Goal: Transaction & Acquisition: Download file/media

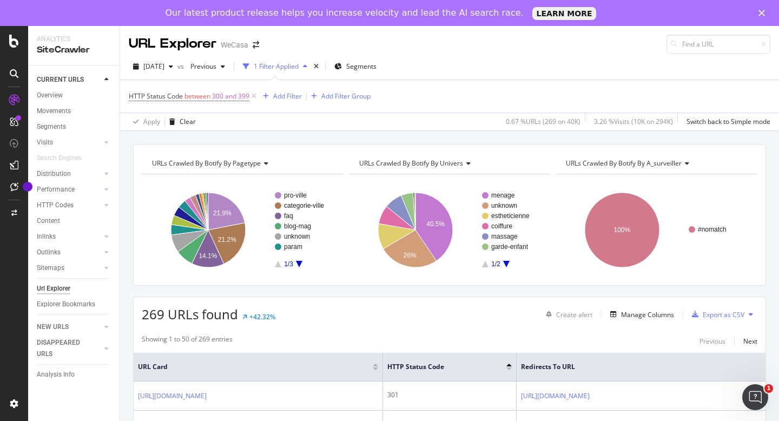
click at [757, 5] on div "Our latest product release helps you increase velocity and lead the AI search r…" at bounding box center [389, 12] width 779 height 17
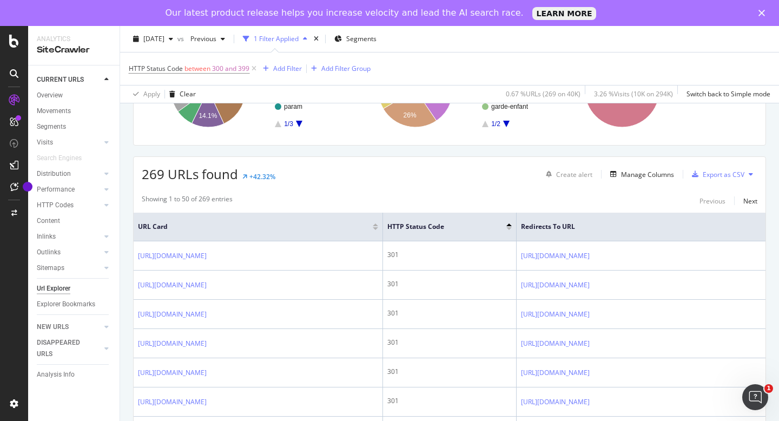
scroll to position [157, 0]
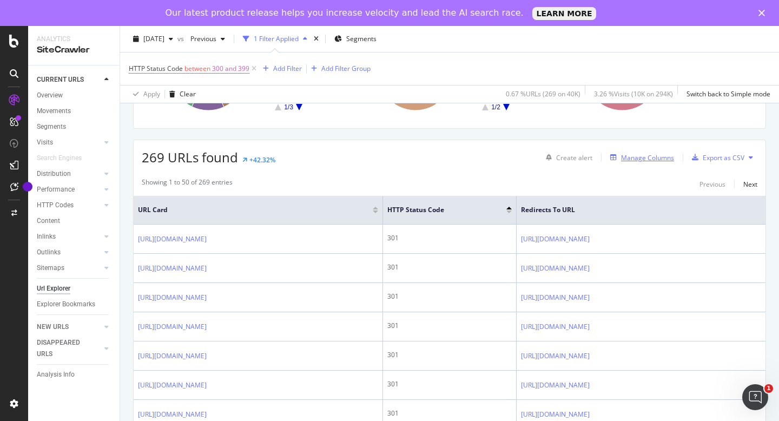
click at [634, 156] on div "Manage Columns" at bounding box center [647, 157] width 53 height 9
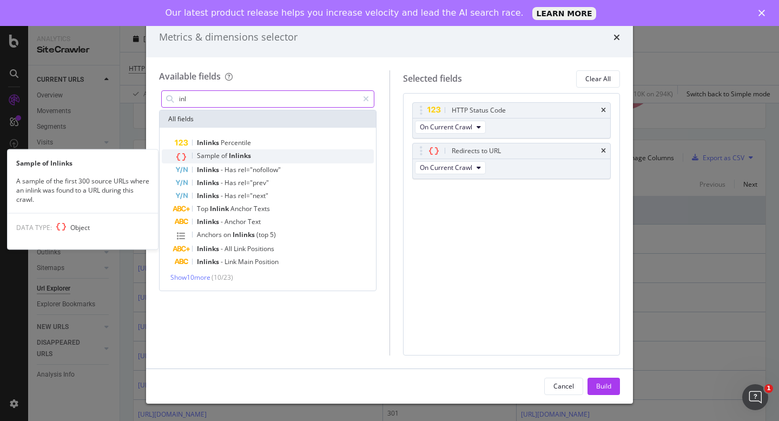
type input "inl"
click at [270, 153] on div "Sample of Inlinks" at bounding box center [274, 156] width 199 height 14
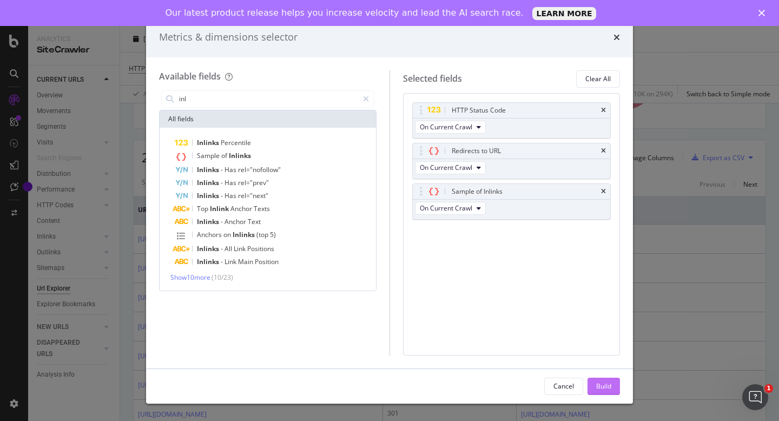
click at [606, 390] on div "Build" at bounding box center [603, 385] width 15 height 9
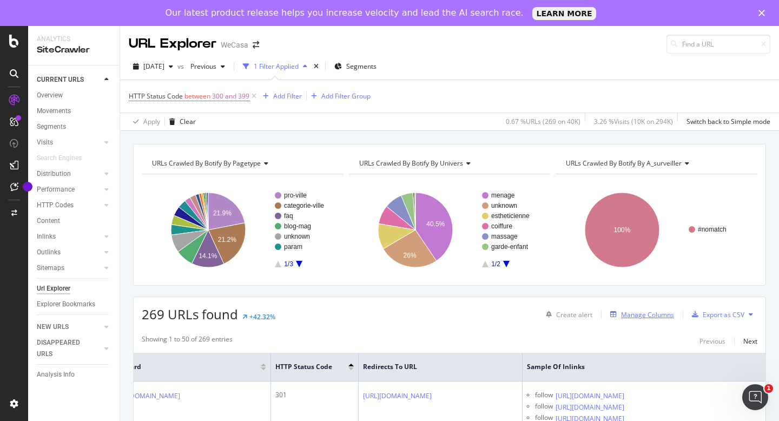
click at [639, 314] on div "Manage Columns" at bounding box center [647, 314] width 53 height 9
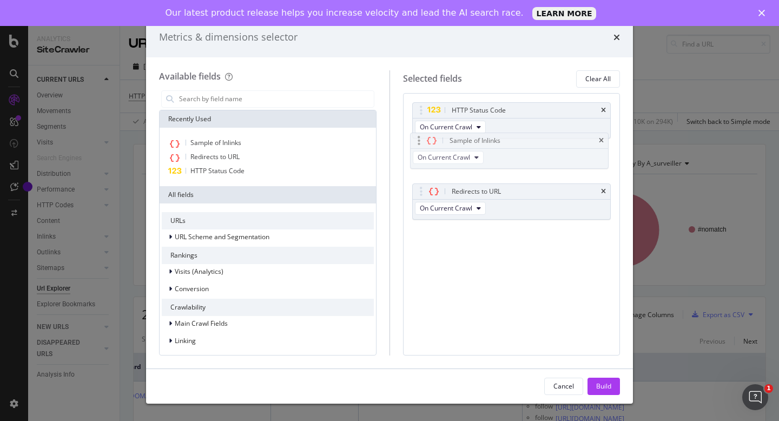
drag, startPoint x: 498, startPoint y: 195, endPoint x: 494, endPoint y: 142, distance: 53.7
click at [495, 142] on body "Analytics SiteCrawler CURRENT URLS Overview Movements Segments Visits Analysis …" at bounding box center [389, 223] width 779 height 395
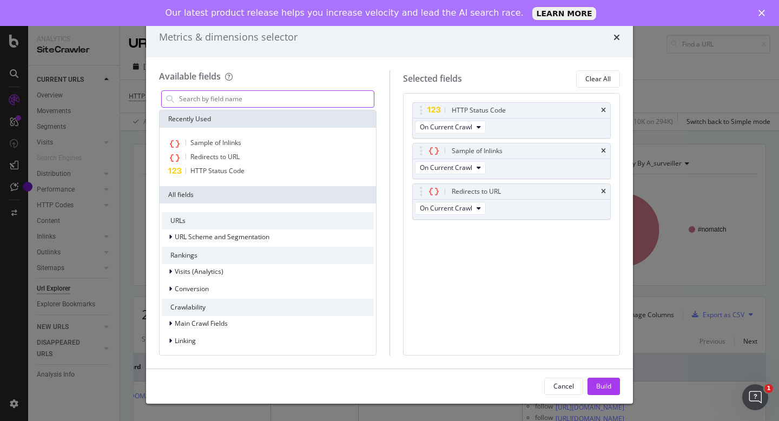
click at [256, 96] on input "modal" at bounding box center [276, 99] width 196 height 16
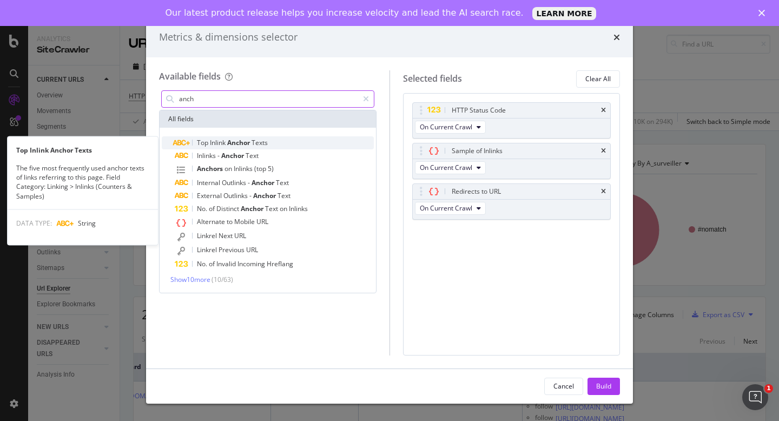
type input "anch"
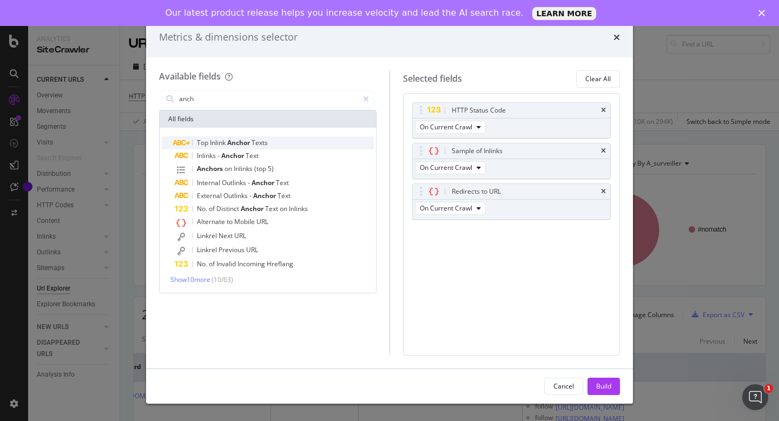
click at [232, 147] on span "Anchor" at bounding box center [239, 142] width 24 height 9
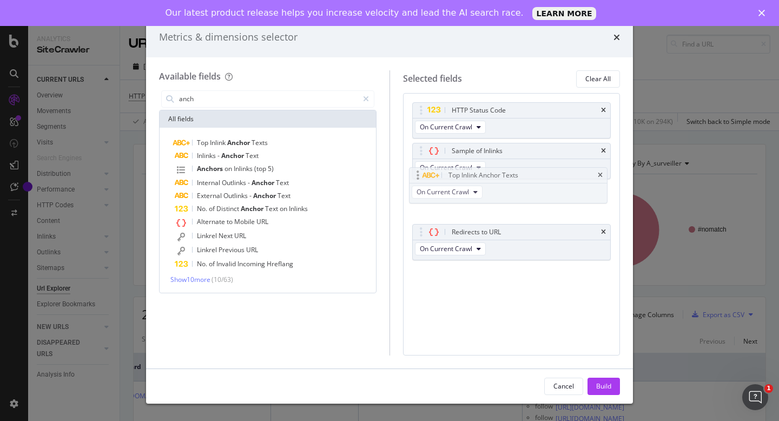
drag, startPoint x: 503, startPoint y: 241, endPoint x: 499, endPoint y: 184, distance: 56.9
click at [499, 184] on body "Analytics SiteCrawler CURRENT URLS Overview Movements Segments Visits Analysis …" at bounding box center [389, 223] width 779 height 395
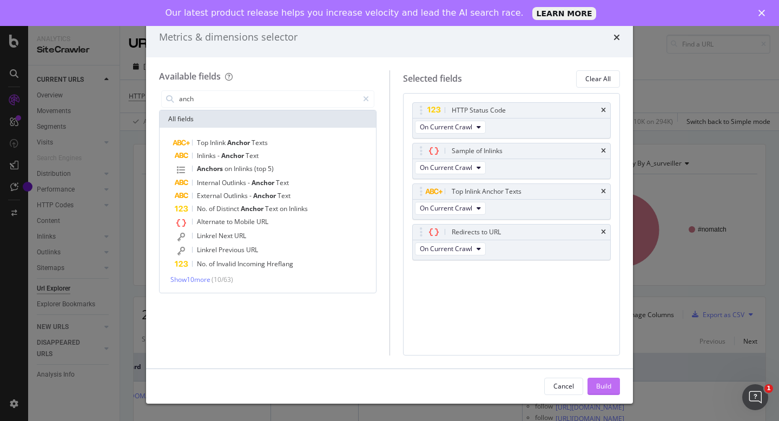
click at [606, 389] on div "Build" at bounding box center [603, 385] width 15 height 9
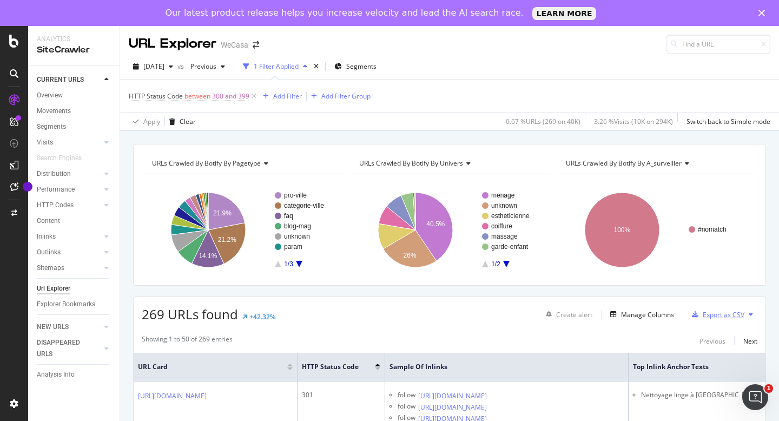
click at [728, 317] on div "Export as CSV" at bounding box center [724, 314] width 42 height 9
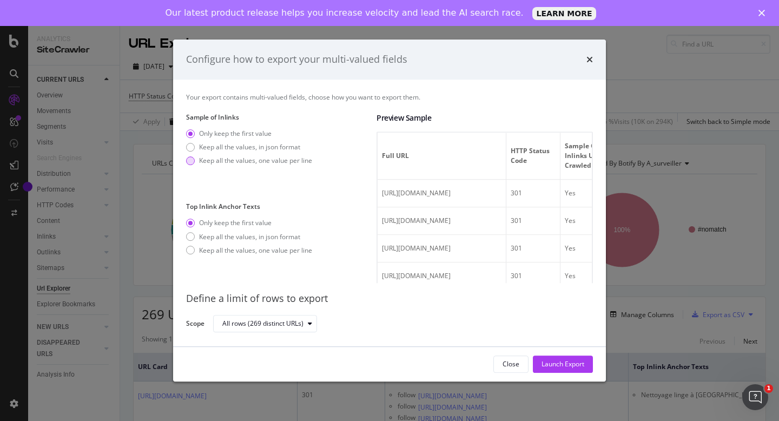
click at [235, 164] on div "Keep all the values, one value per line" at bounding box center [255, 160] width 113 height 9
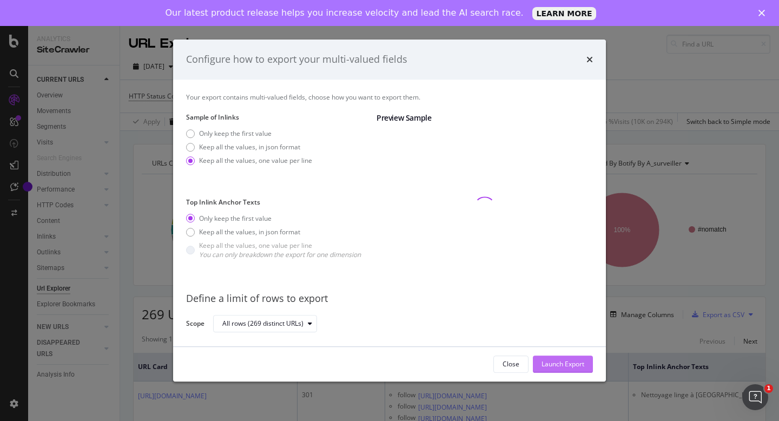
click at [551, 362] on div "Launch Export" at bounding box center [563, 363] width 43 height 9
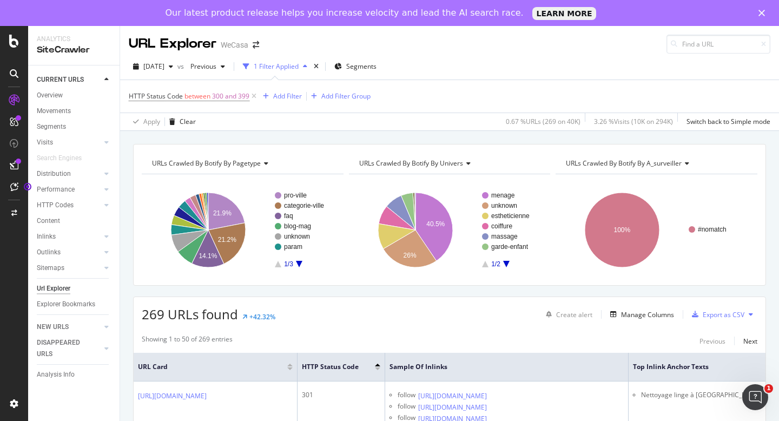
click at [22, 160] on div at bounding box center [13, 164] width 17 height 17
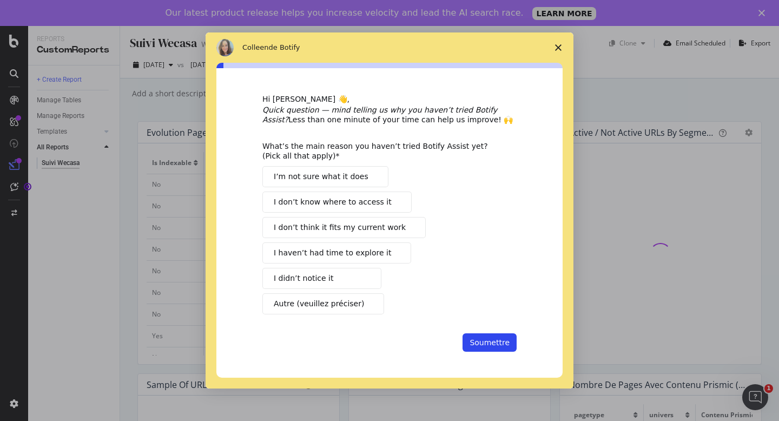
click at [555, 43] on span "Fermer l'enquête" at bounding box center [558, 47] width 30 height 30
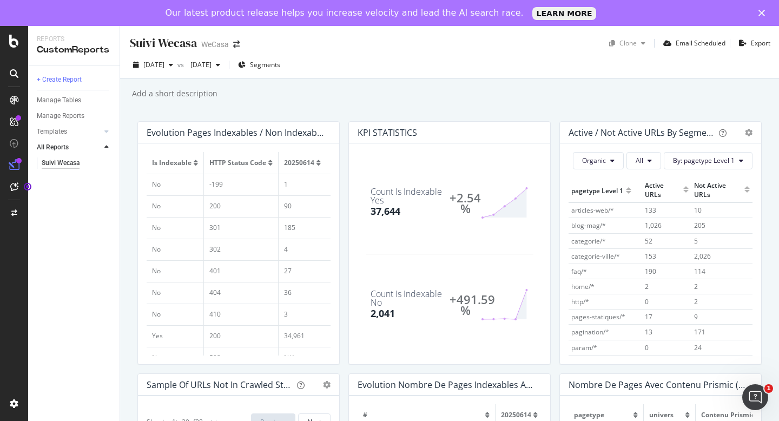
click at [17, 161] on div at bounding box center [18, 160] width 5 height 5
click at [19, 101] on div at bounding box center [13, 99] width 17 height 17
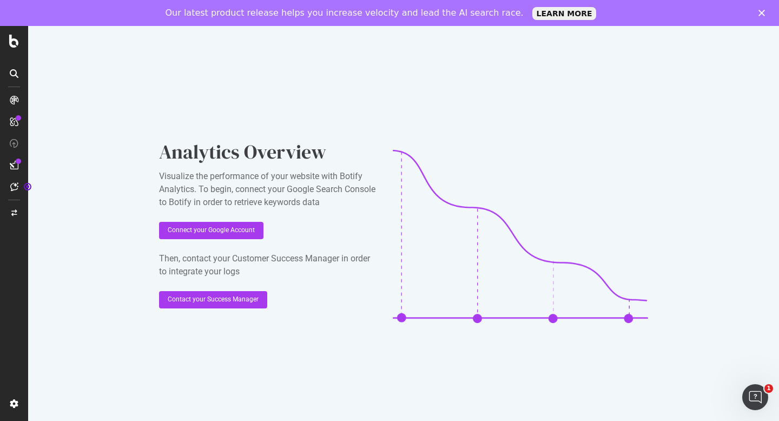
click at [9, 123] on div at bounding box center [13, 121] width 17 height 17
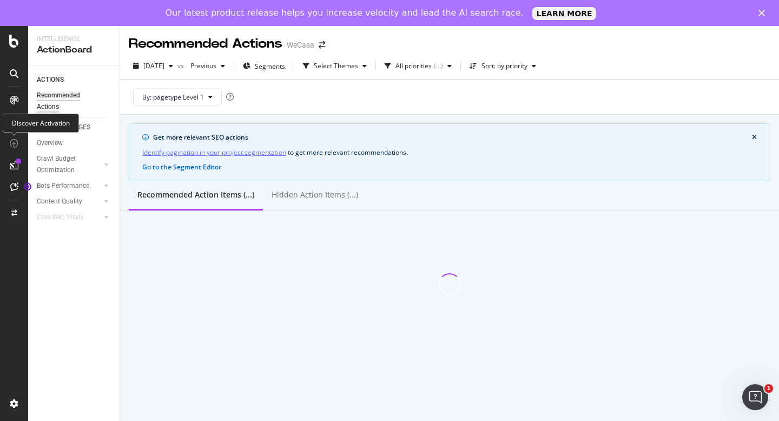
click at [14, 139] on div at bounding box center [13, 143] width 17 height 17
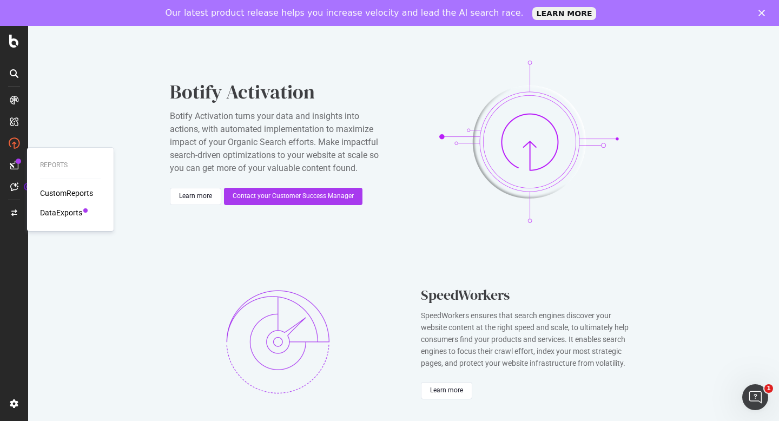
click at [14, 160] on div at bounding box center [13, 164] width 17 height 17
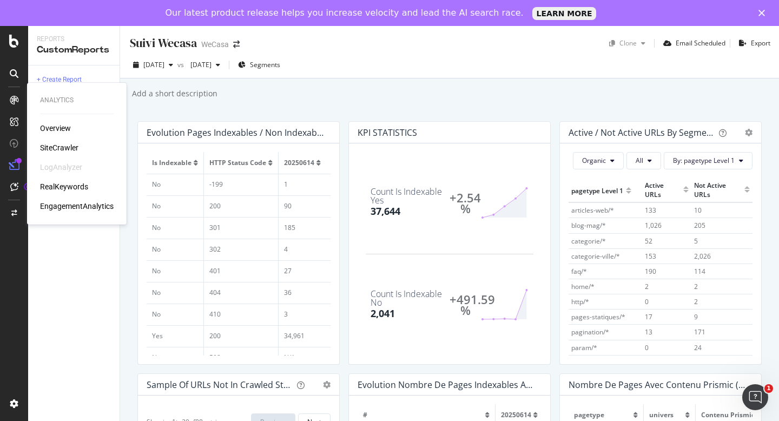
click at [54, 121] on div "Analytics Overview SiteCrawler LogAnalyzer RealKeywords EngagementAnalytics" at bounding box center [76, 153] width 91 height 137
click at [55, 127] on div "Overview" at bounding box center [55, 128] width 31 height 11
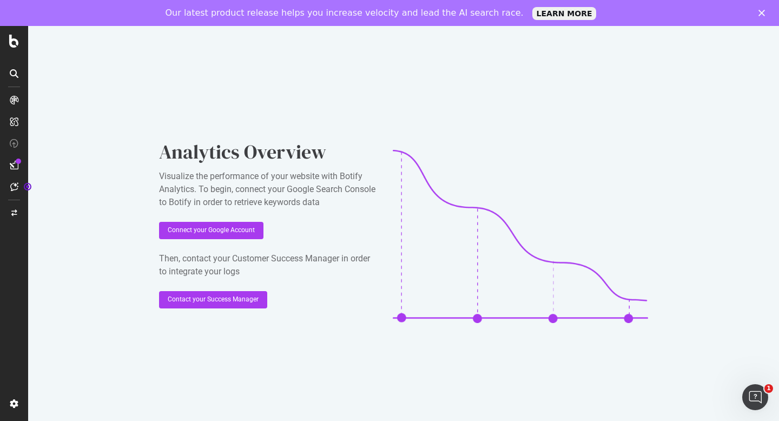
click at [5, 43] on div at bounding box center [14, 41] width 26 height 13
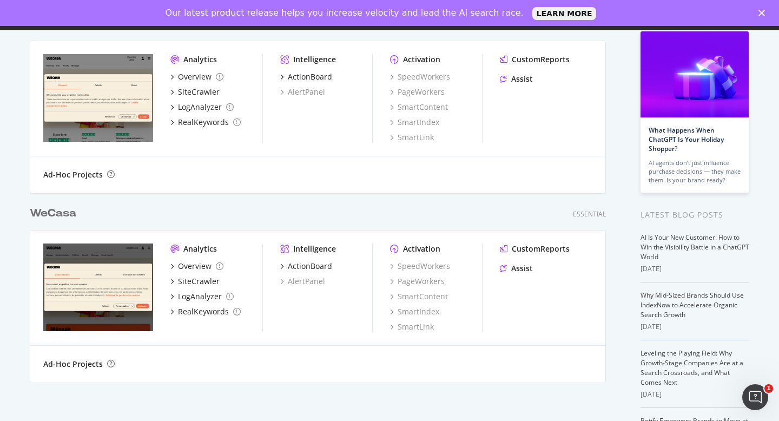
scroll to position [148, 0]
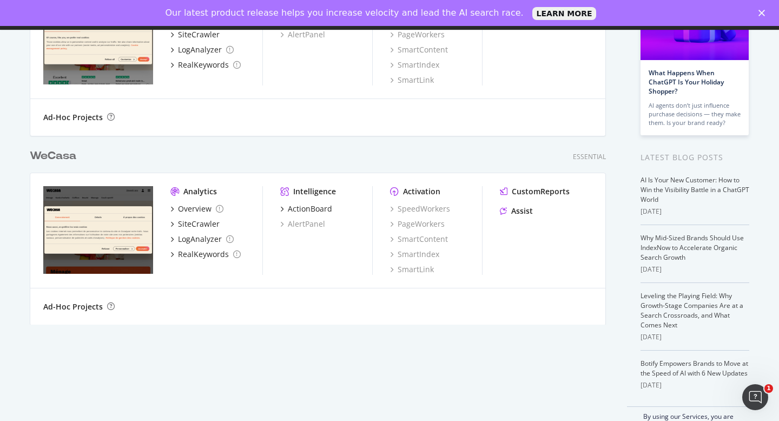
click at [62, 155] on div "WeCasa" at bounding box center [53, 156] width 47 height 16
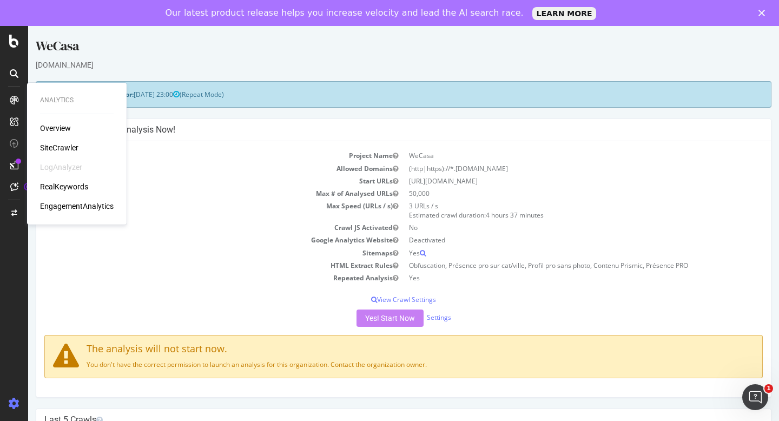
click at [44, 129] on div "Overview" at bounding box center [55, 128] width 31 height 11
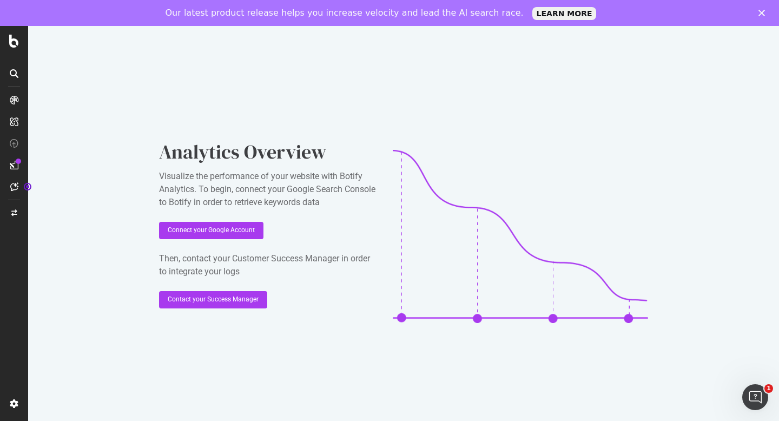
click at [15, 70] on icon at bounding box center [14, 73] width 9 height 9
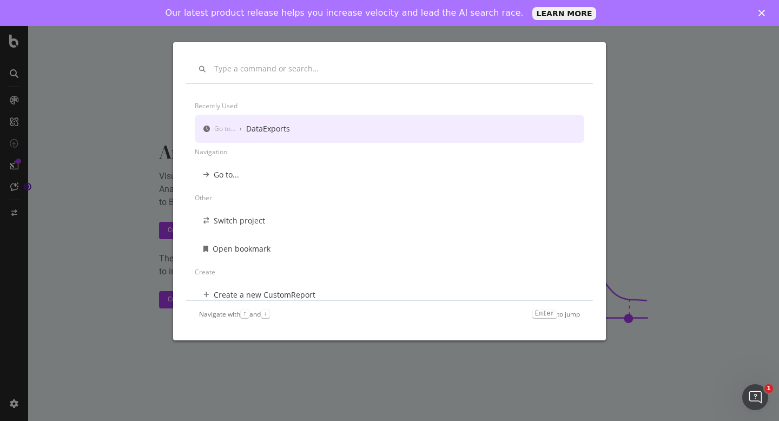
click at [78, 101] on div "Recently used Go to... › DataExports Navigation Go to... Other Switch project O…" at bounding box center [389, 210] width 779 height 421
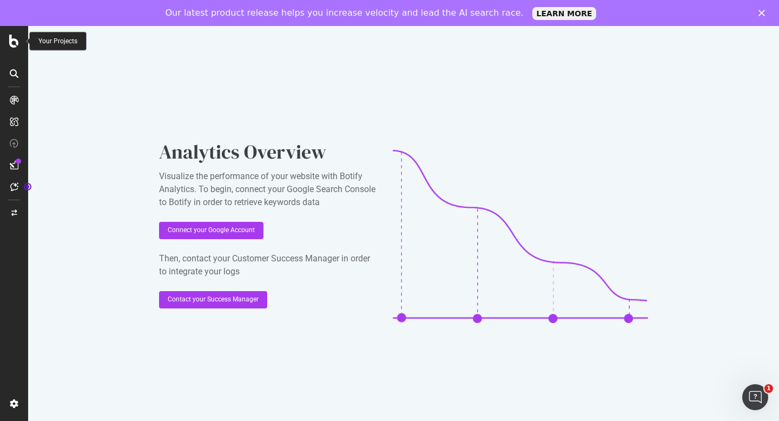
click at [11, 46] on icon at bounding box center [14, 41] width 10 height 13
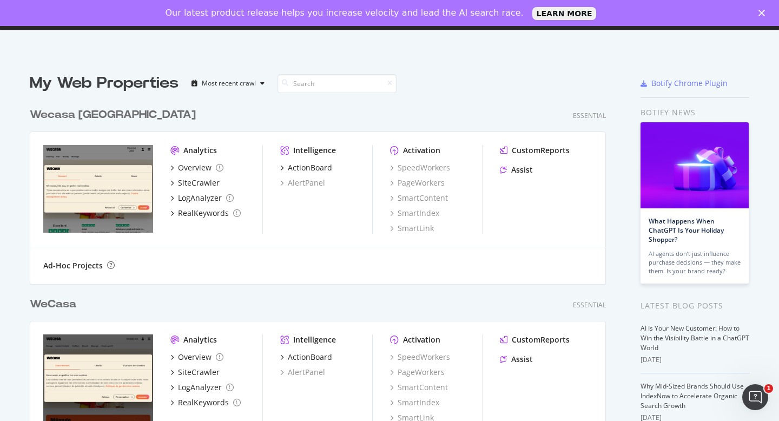
scroll to position [421, 779]
click at [62, 307] on div "WeCasa" at bounding box center [53, 304] width 47 height 16
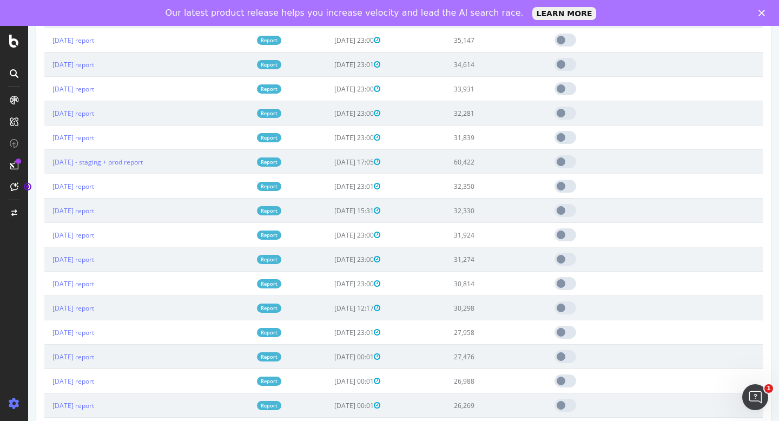
scroll to position [788, 0]
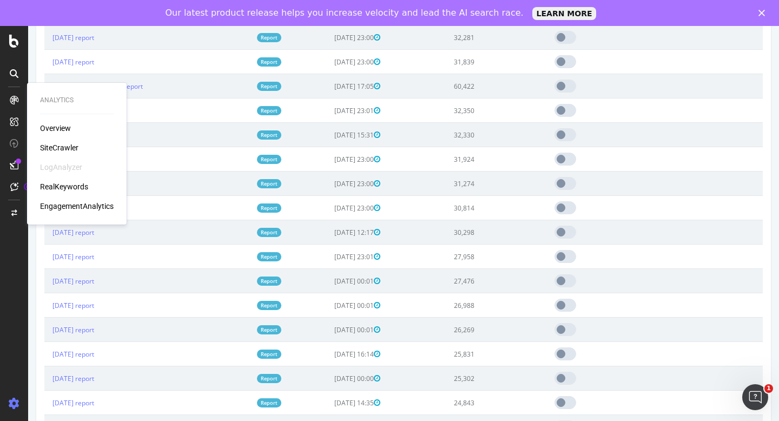
click at [58, 120] on div "Analytics Overview SiteCrawler LogAnalyzer RealKeywords EngagementAnalytics" at bounding box center [76, 153] width 91 height 137
click at [58, 126] on div "Overview" at bounding box center [55, 128] width 31 height 11
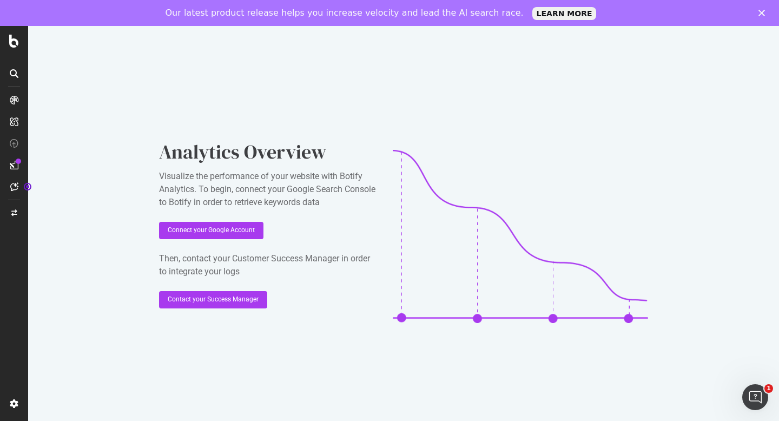
click at [20, 160] on div at bounding box center [18, 161] width 5 height 5
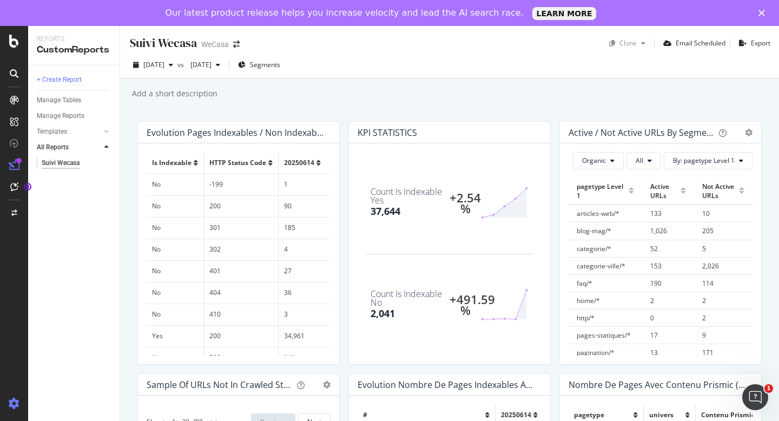
click at [11, 404] on icon at bounding box center [14, 403] width 11 height 11
click at [14, 44] on icon at bounding box center [14, 41] width 10 height 13
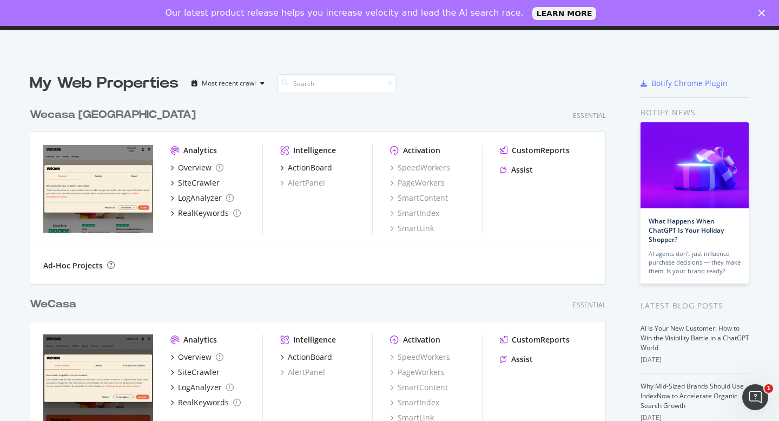
scroll to position [148, 0]
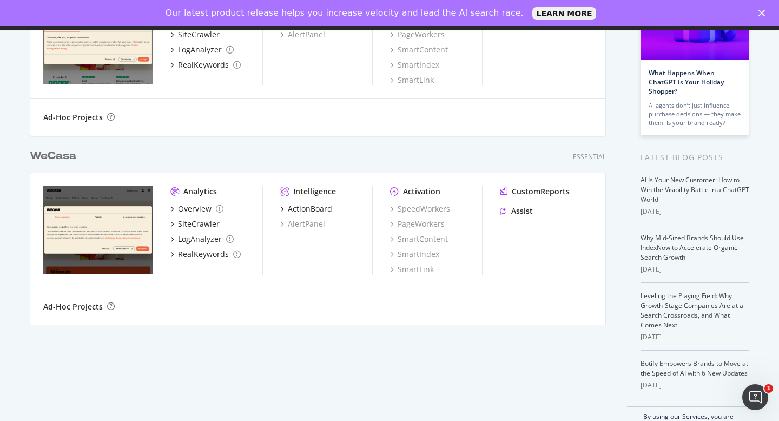
click at [77, 165] on div "WeCasa Essential Analytics Overview SiteCrawler LogAnalyzer RealKeywords Intell…" at bounding box center [322, 229] width 585 height 189
click at [63, 153] on div "WeCasa" at bounding box center [53, 156] width 47 height 16
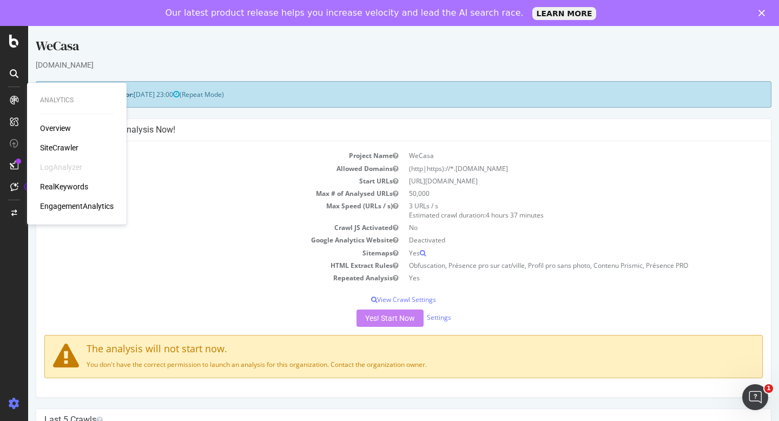
click at [57, 143] on div "SiteCrawler" at bounding box center [59, 147] width 38 height 11
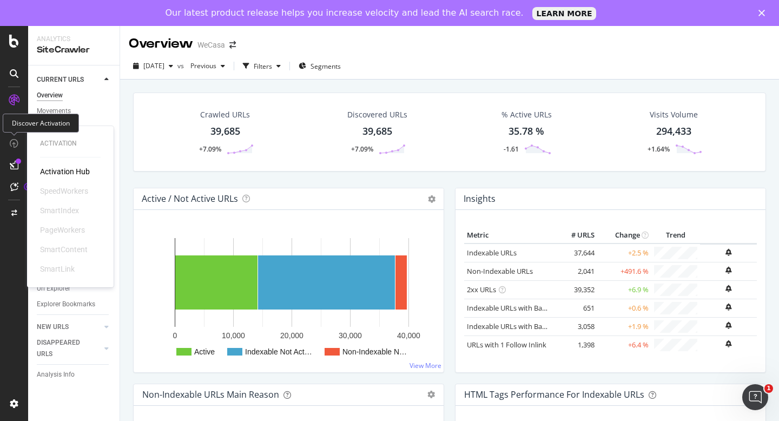
click at [17, 139] on icon at bounding box center [14, 143] width 9 height 9
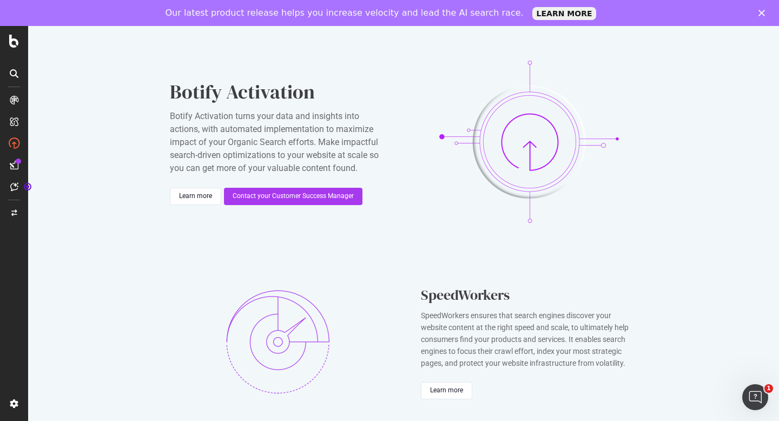
click at [12, 170] on div at bounding box center [13, 164] width 17 height 17
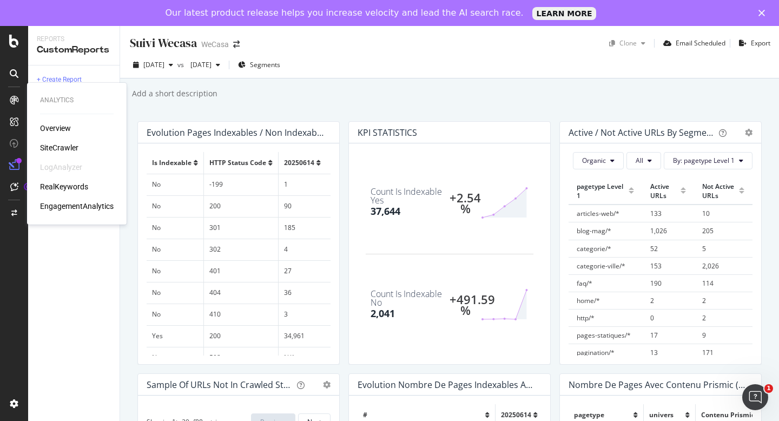
click at [71, 126] on div "Overview" at bounding box center [77, 128] width 74 height 11
click at [48, 130] on div "Overview" at bounding box center [55, 128] width 31 height 11
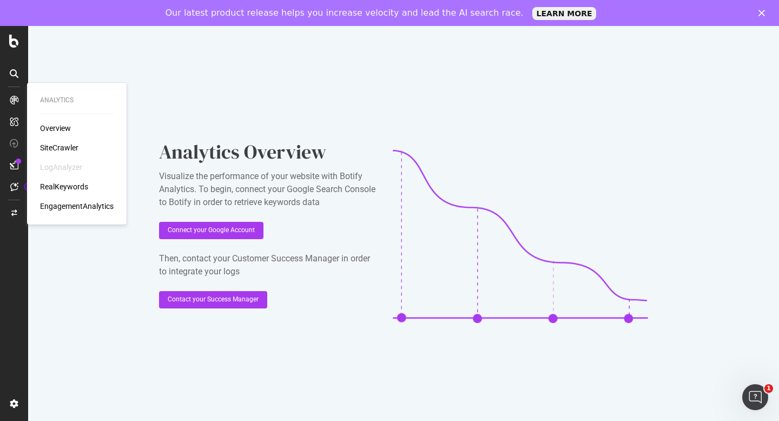
click at [47, 144] on div "SiteCrawler" at bounding box center [59, 147] width 38 height 11
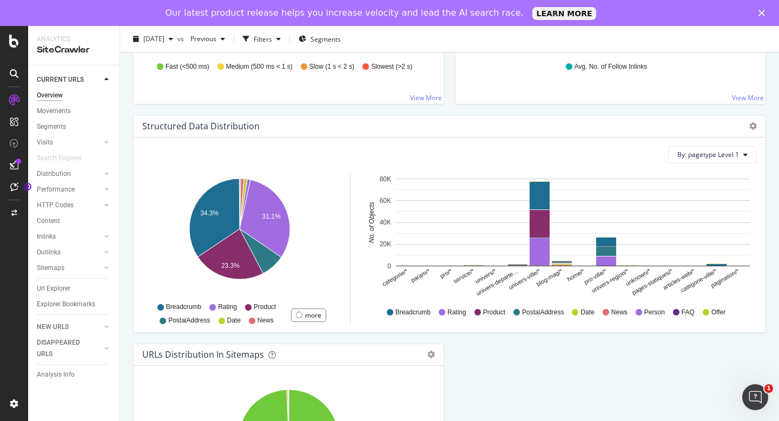
scroll to position [1116, 0]
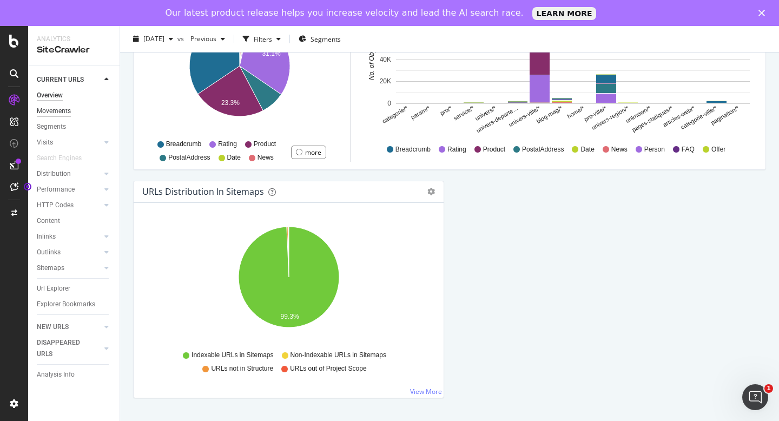
click at [62, 114] on div "Movements" at bounding box center [54, 111] width 34 height 11
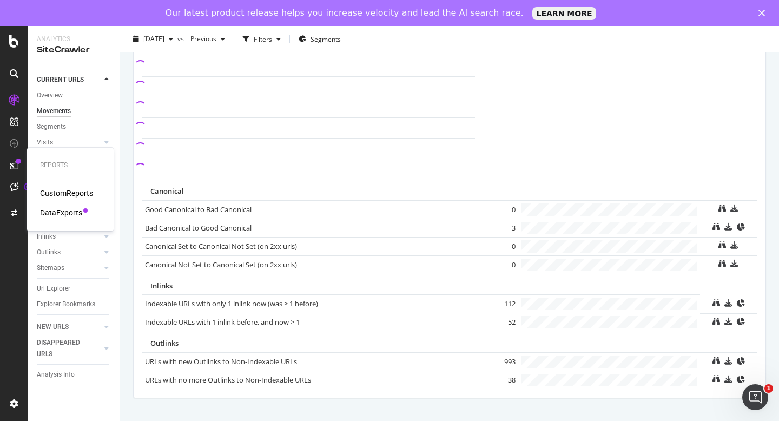
scroll to position [921, 0]
click at [61, 210] on div "DataExports" at bounding box center [61, 212] width 42 height 11
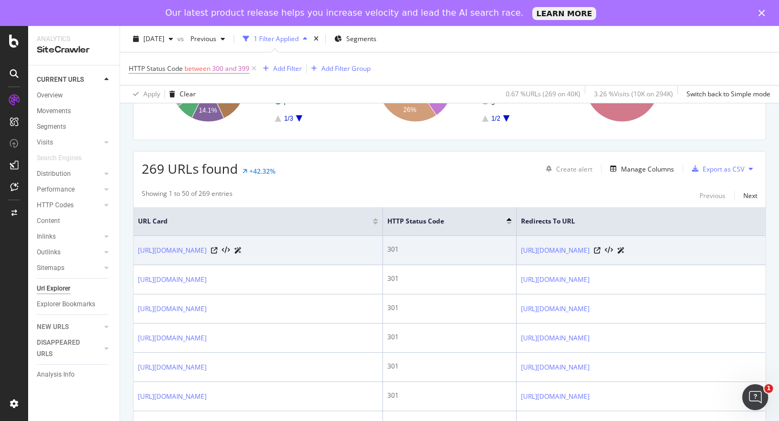
scroll to position [129, 0]
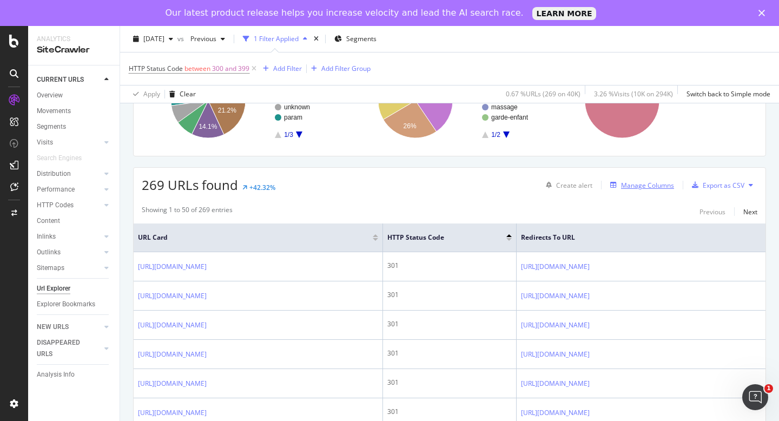
click at [660, 187] on div "Manage Columns" at bounding box center [647, 185] width 53 height 9
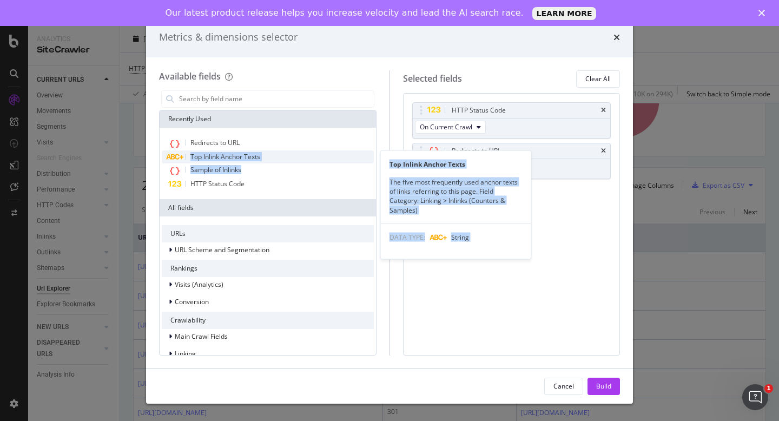
drag, startPoint x: 277, startPoint y: 168, endPoint x: 408, endPoint y: 151, distance: 132.6
click at [374, 151] on div "Redirects to URL Top Inlink Anchor Texts Top Inlink Anchor Texts The five most …" at bounding box center [268, 163] width 212 height 54
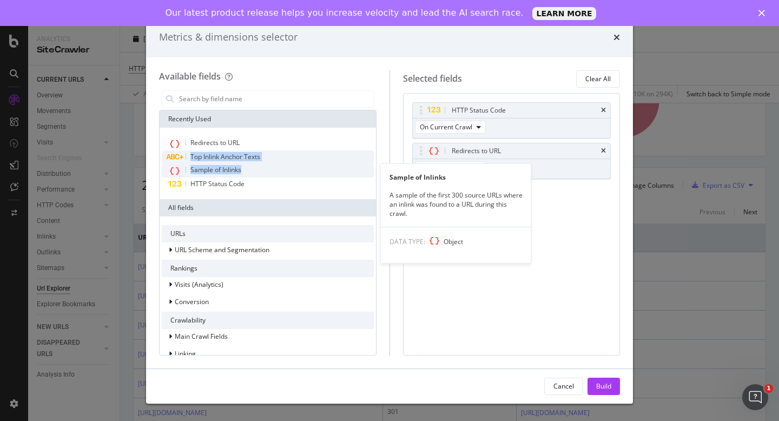
click at [256, 169] on div "Sample of Inlinks" at bounding box center [268, 170] width 212 height 14
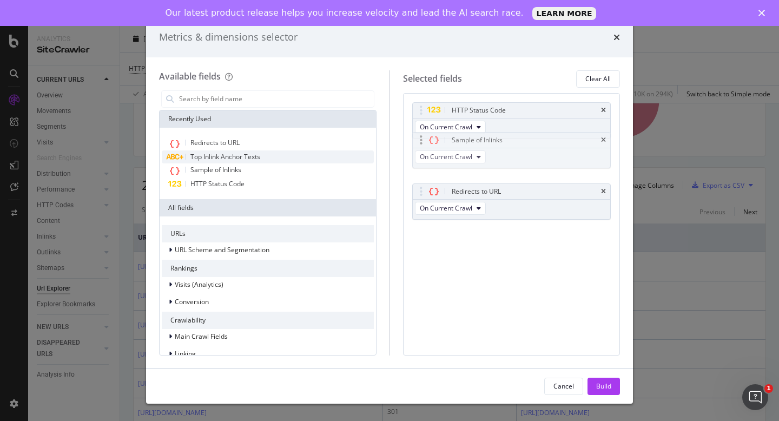
drag, startPoint x: 523, startPoint y: 195, endPoint x: 523, endPoint y: 144, distance: 51.4
click at [523, 144] on body "Analytics SiteCrawler CURRENT URLS Overview Movements Segments Visits Analysis …" at bounding box center [389, 223] width 779 height 395
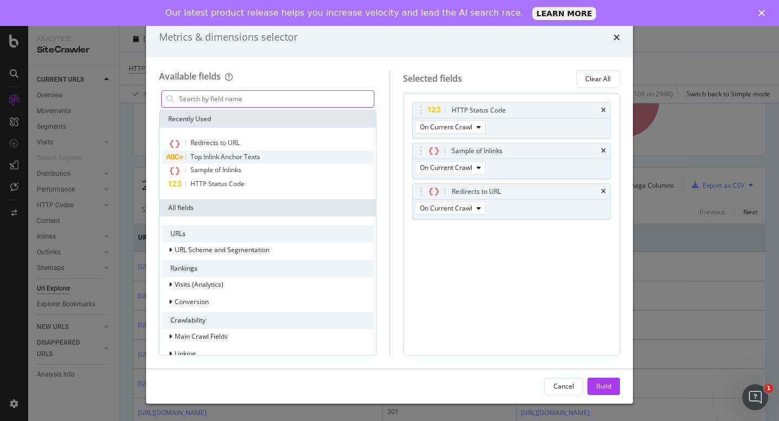
click at [246, 92] on input "modal" at bounding box center [276, 99] width 196 height 16
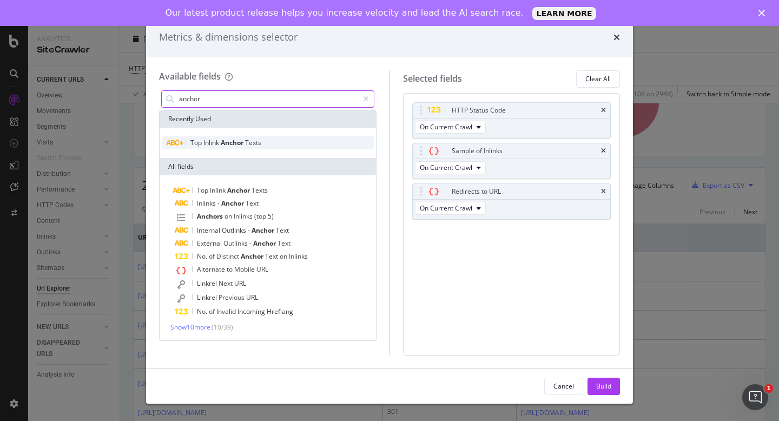
type input "anchor"
click at [252, 139] on span "Texts" at bounding box center [253, 142] width 16 height 9
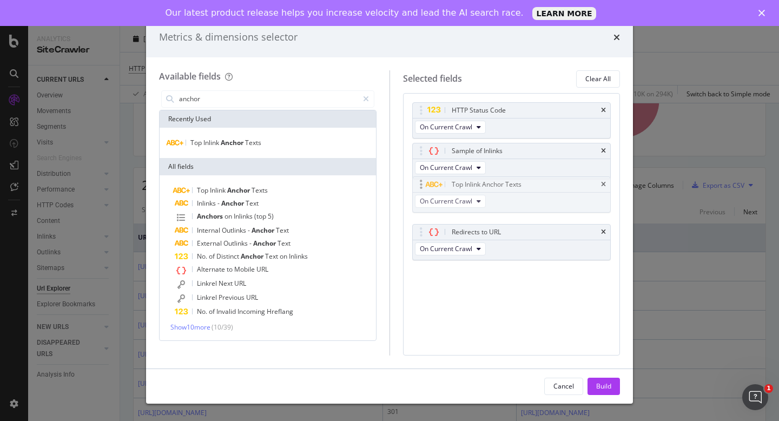
drag, startPoint x: 492, startPoint y: 234, endPoint x: 492, endPoint y: 187, distance: 47.6
click at [492, 187] on body "Analytics SiteCrawler CURRENT URLS Overview Movements Segments Visits Analysis …" at bounding box center [389, 223] width 779 height 395
click at [608, 388] on div "Build" at bounding box center [603, 385] width 15 height 9
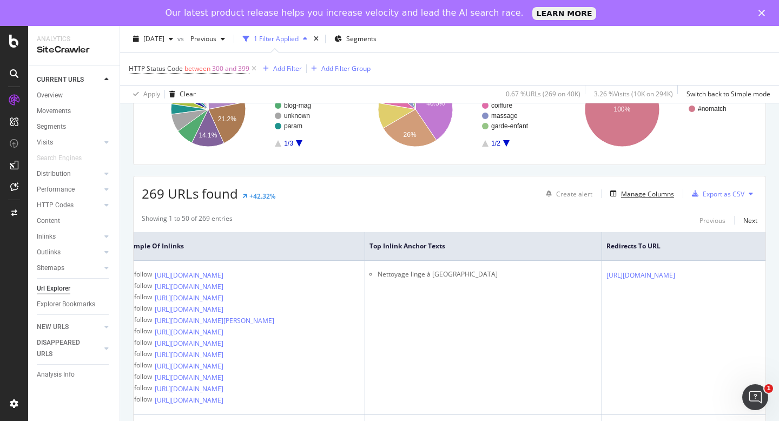
scroll to position [78, 0]
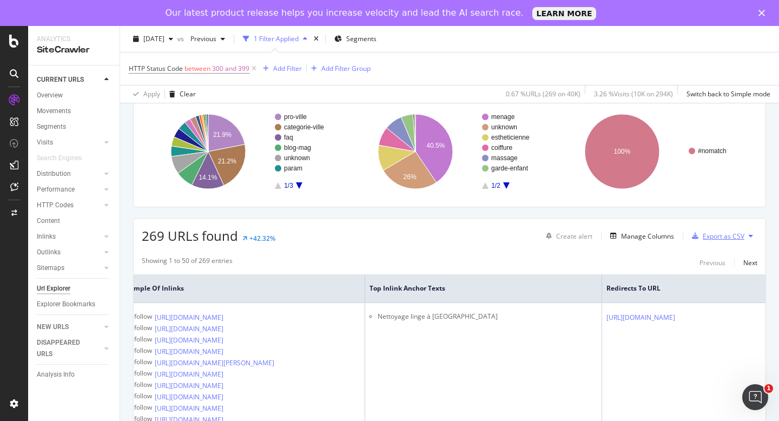
click at [715, 238] on div "Export as CSV" at bounding box center [724, 236] width 42 height 9
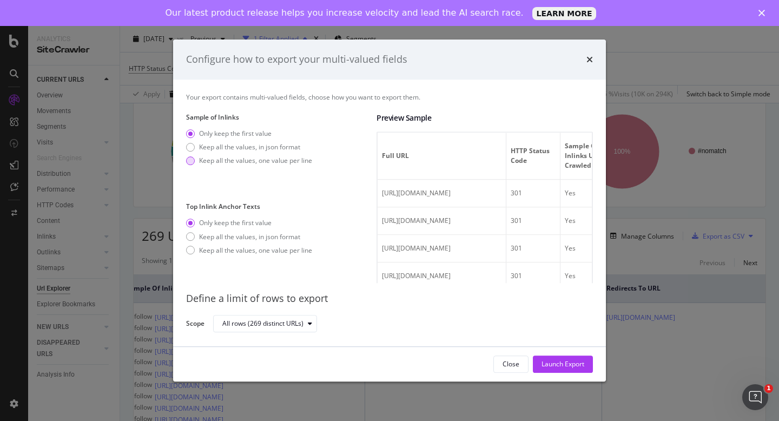
click at [251, 160] on div "Keep all the values, one value per line" at bounding box center [255, 160] width 113 height 9
click at [570, 361] on div "Launch Export" at bounding box center [563, 363] width 43 height 9
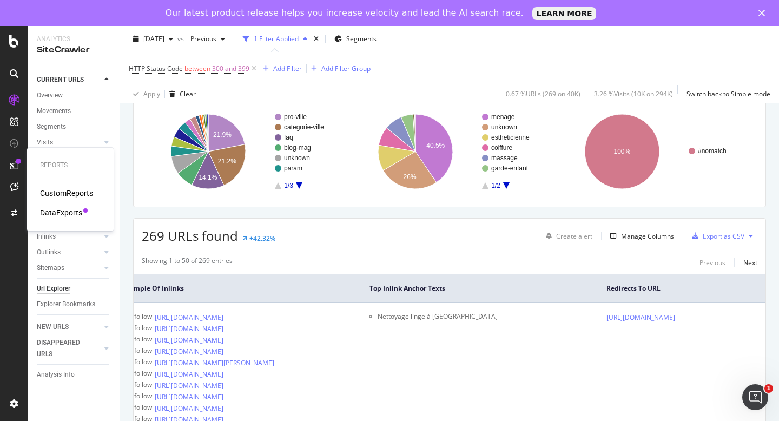
click at [67, 217] on div "DataExports" at bounding box center [61, 212] width 42 height 11
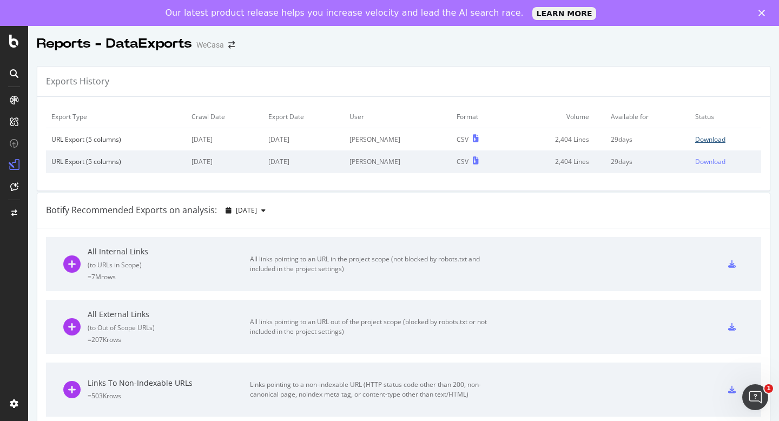
click at [704, 142] on div "Download" at bounding box center [710, 139] width 30 height 9
click at [710, 162] on div "Download" at bounding box center [710, 161] width 30 height 9
click at [21, 414] on div at bounding box center [14, 406] width 26 height 22
